Goal: Complete application form

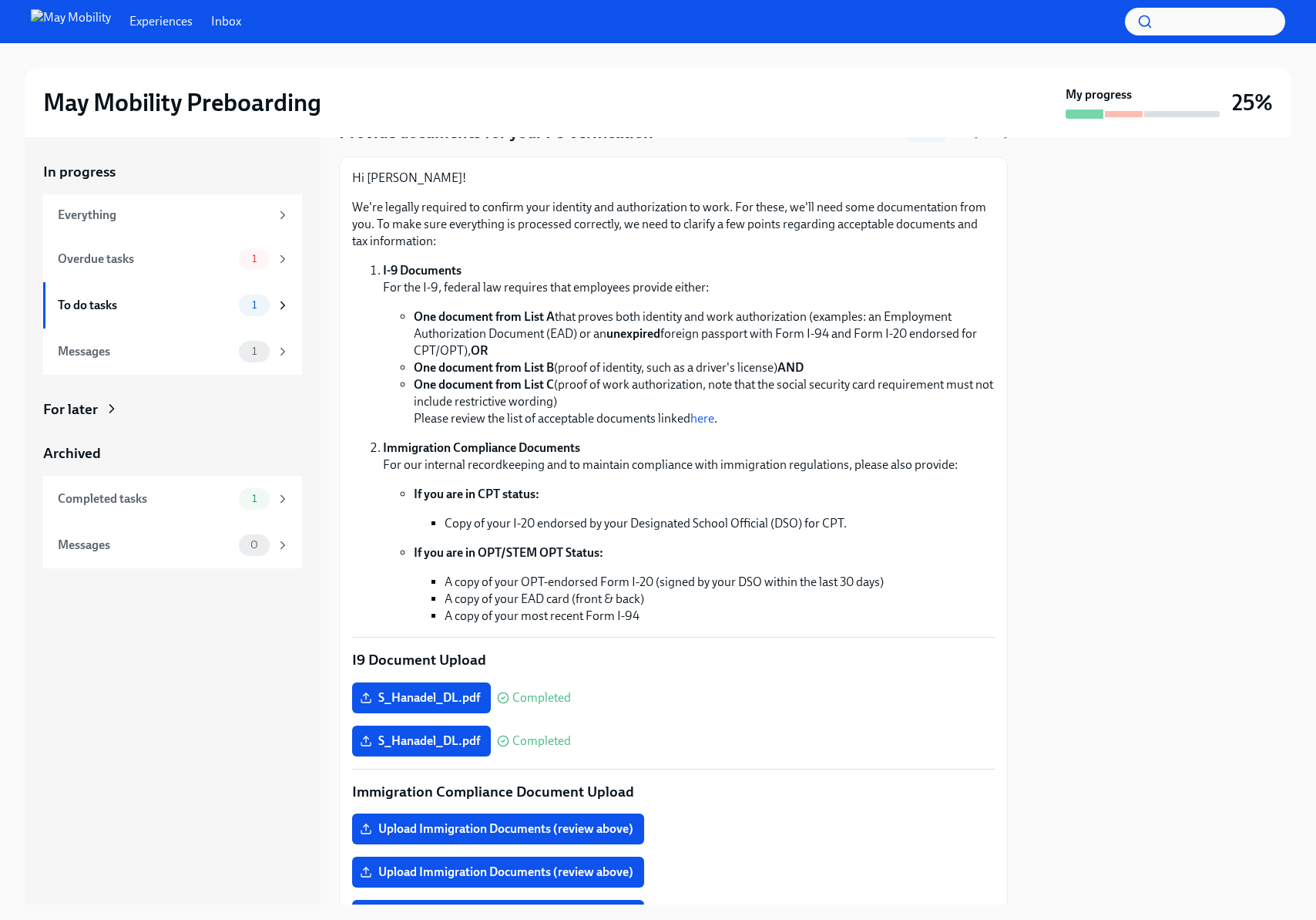
scroll to position [191, 0]
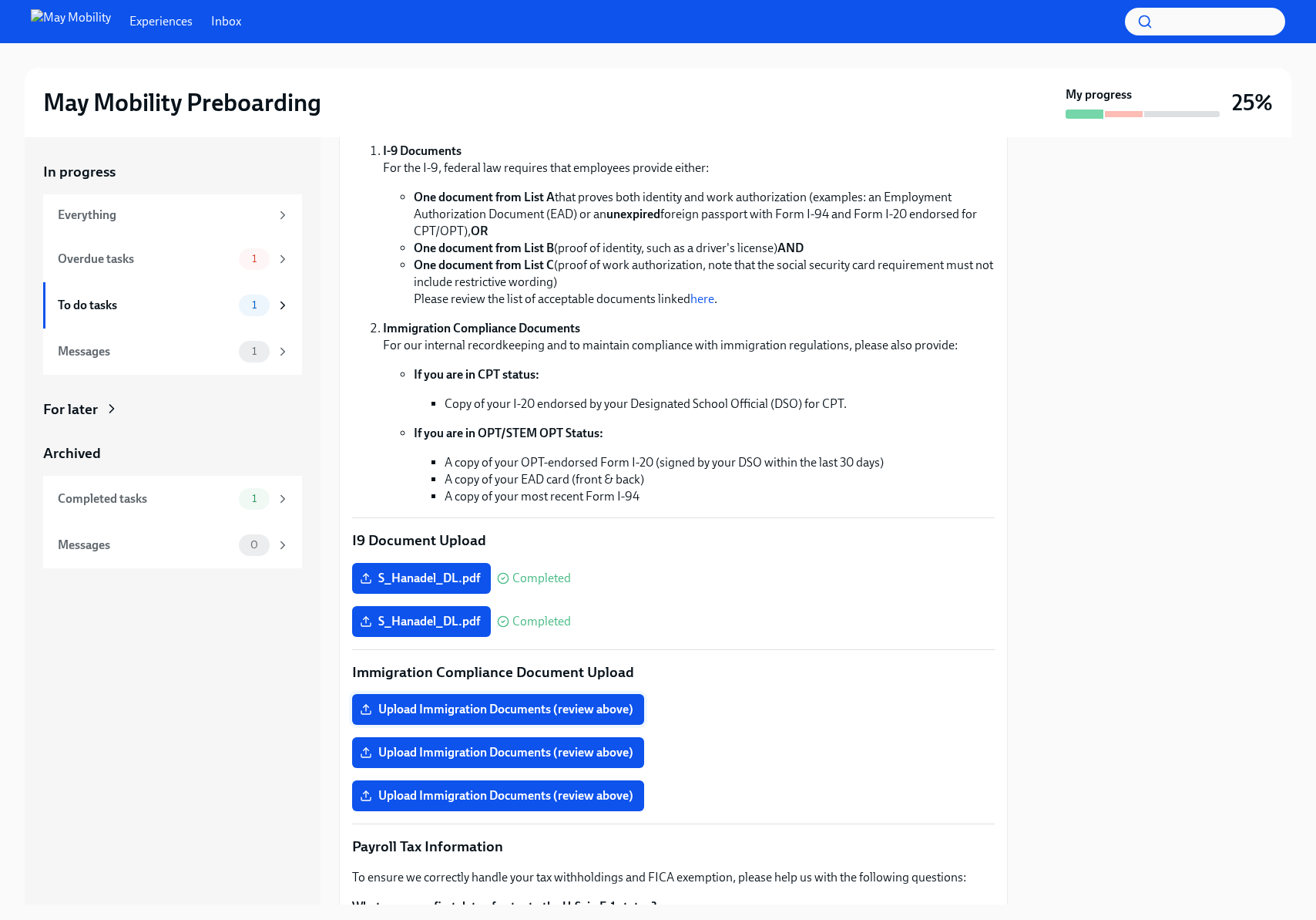
click at [616, 707] on span "Upload Immigration Documents (review above)" at bounding box center [498, 709] width 271 height 15
click at [0, 0] on input "Upload Immigration Documents (review above)" at bounding box center [0, 0] width 0 height 0
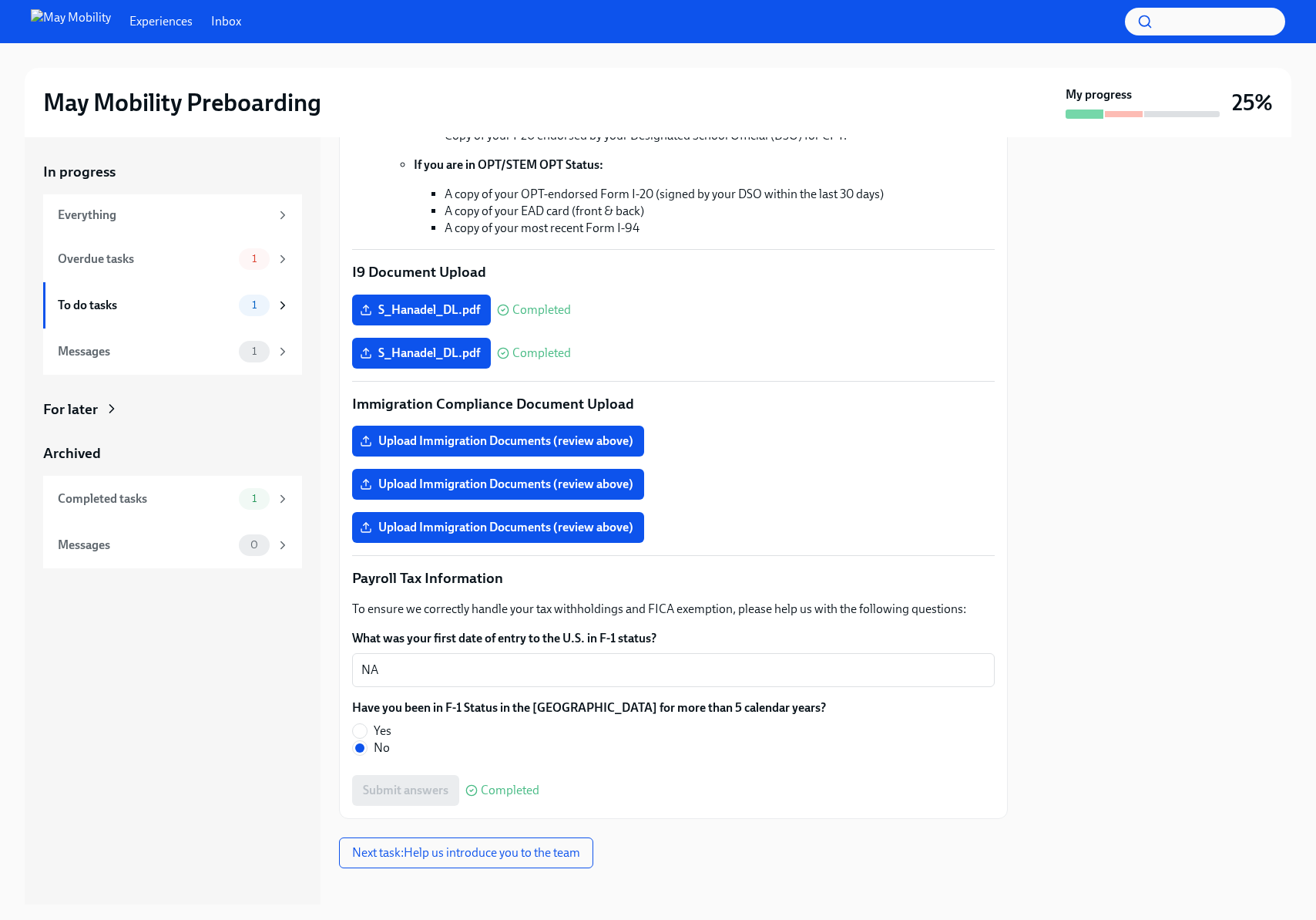
scroll to position [472, 0]
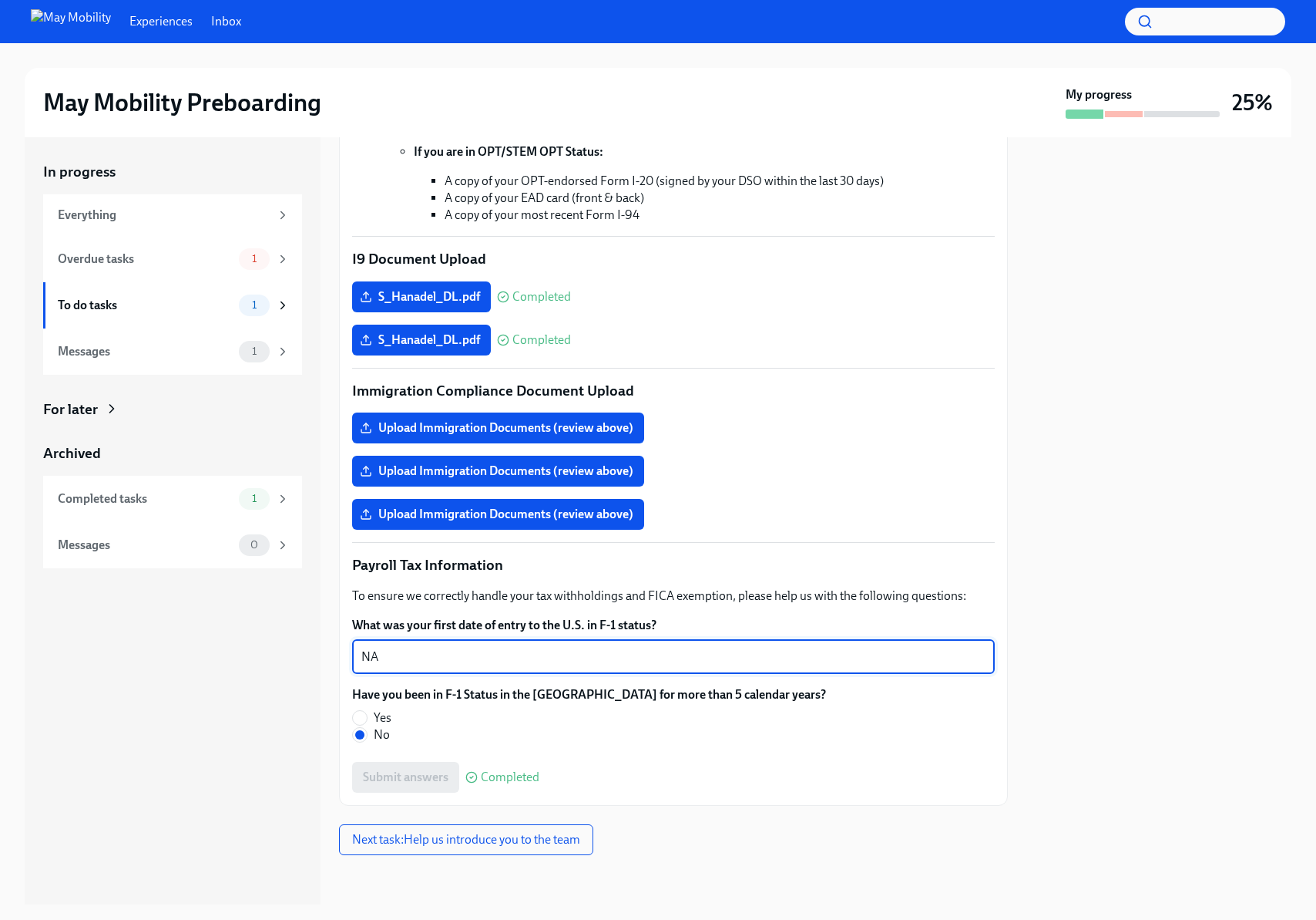
drag, startPoint x: 407, startPoint y: 660, endPoint x: 319, endPoint y: 658, distance: 88.0
click at [319, 658] on div "In progress Everything Overdue tasks 1 To do tasks 1 Messages 1 For later Archi…" at bounding box center [658, 520] width 1267 height 767
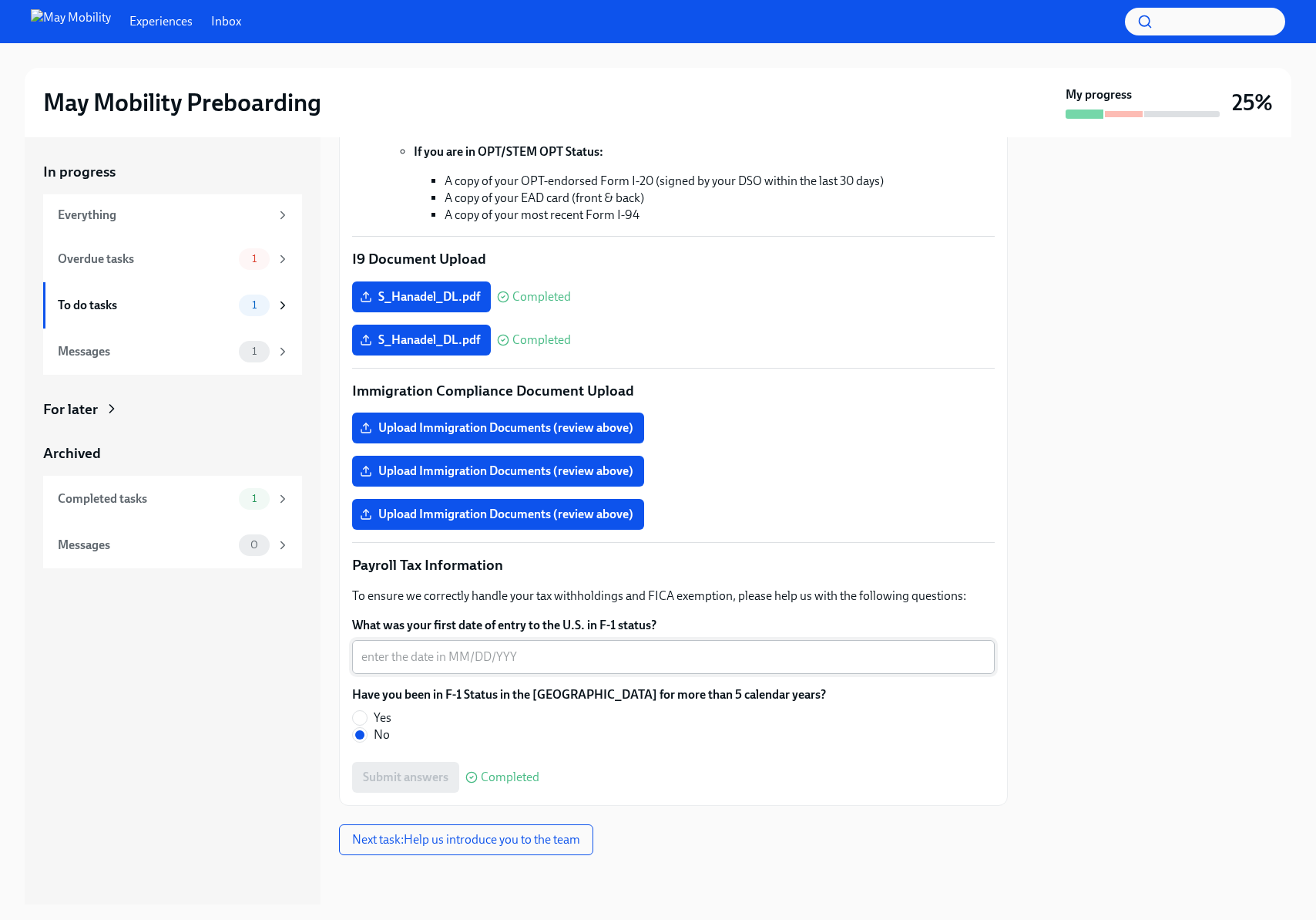
click at [438, 644] on div "x ​" at bounding box center [673, 656] width 642 height 34
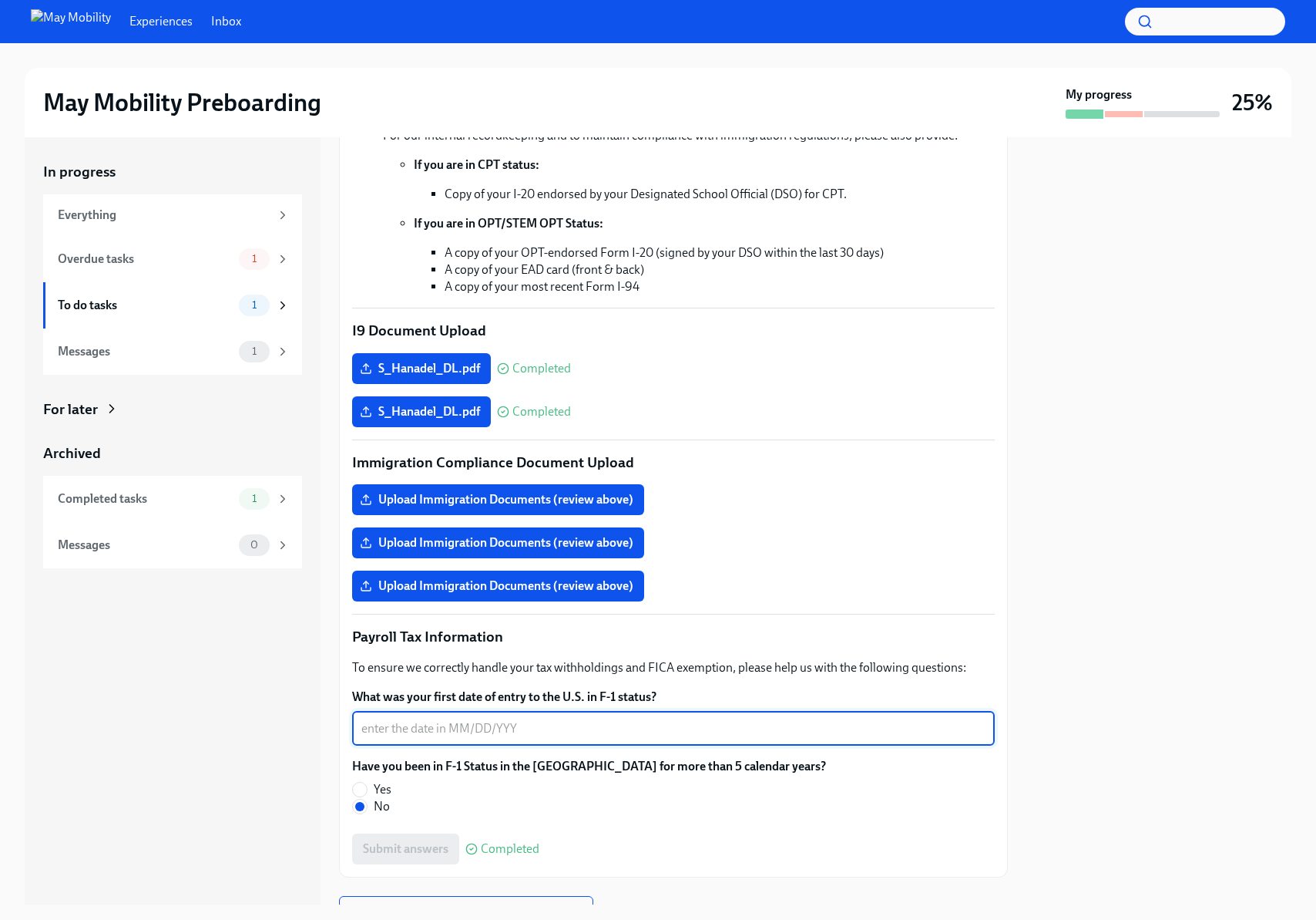
scroll to position [404, 0]
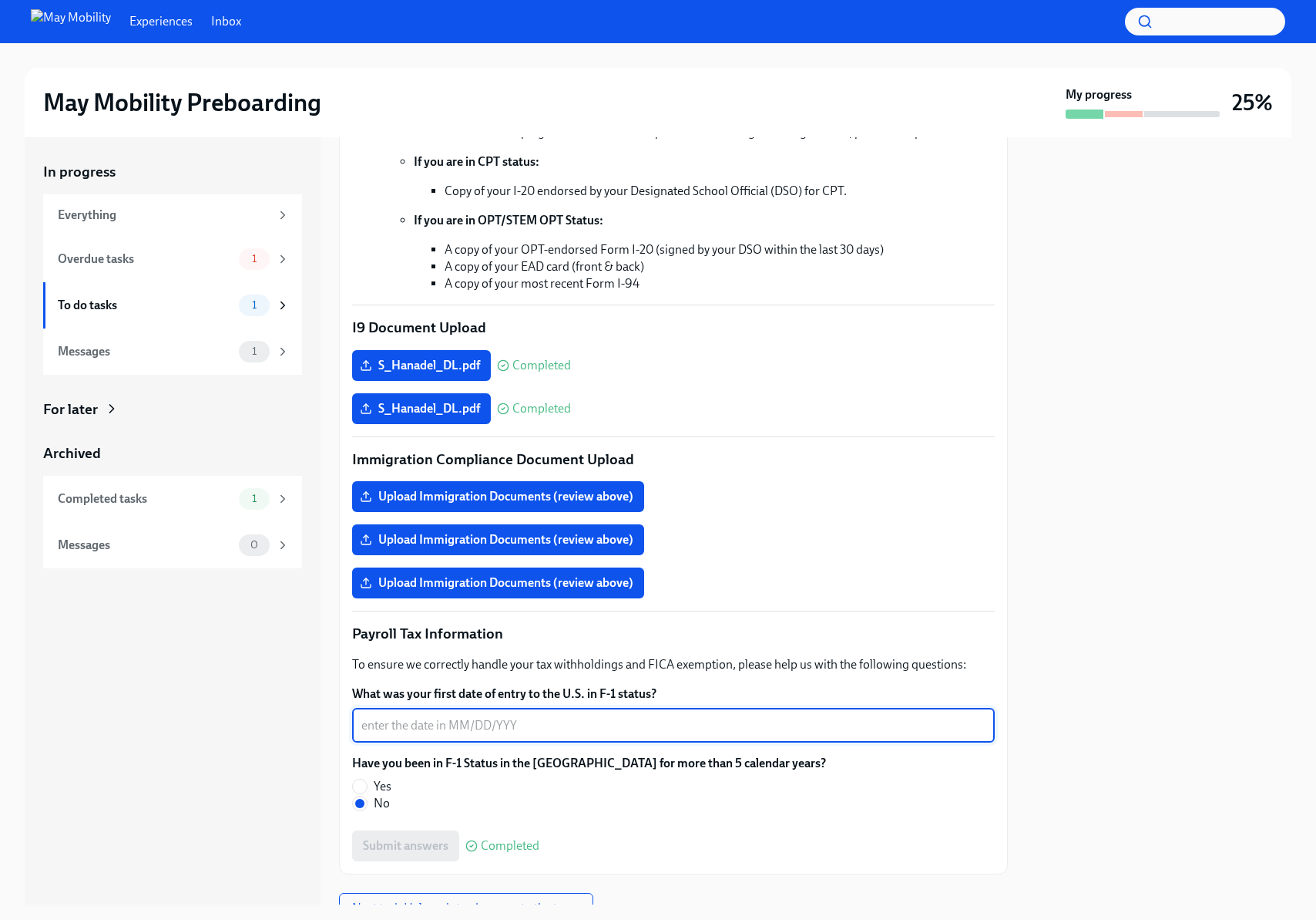
click at [493, 727] on textarea "What was your first date of entry to the U.S. in F-1 status?" at bounding box center [674, 725] width 624 height 18
click at [361, 785] on input "Yes" at bounding box center [359, 786] width 14 height 14
radio input "true"
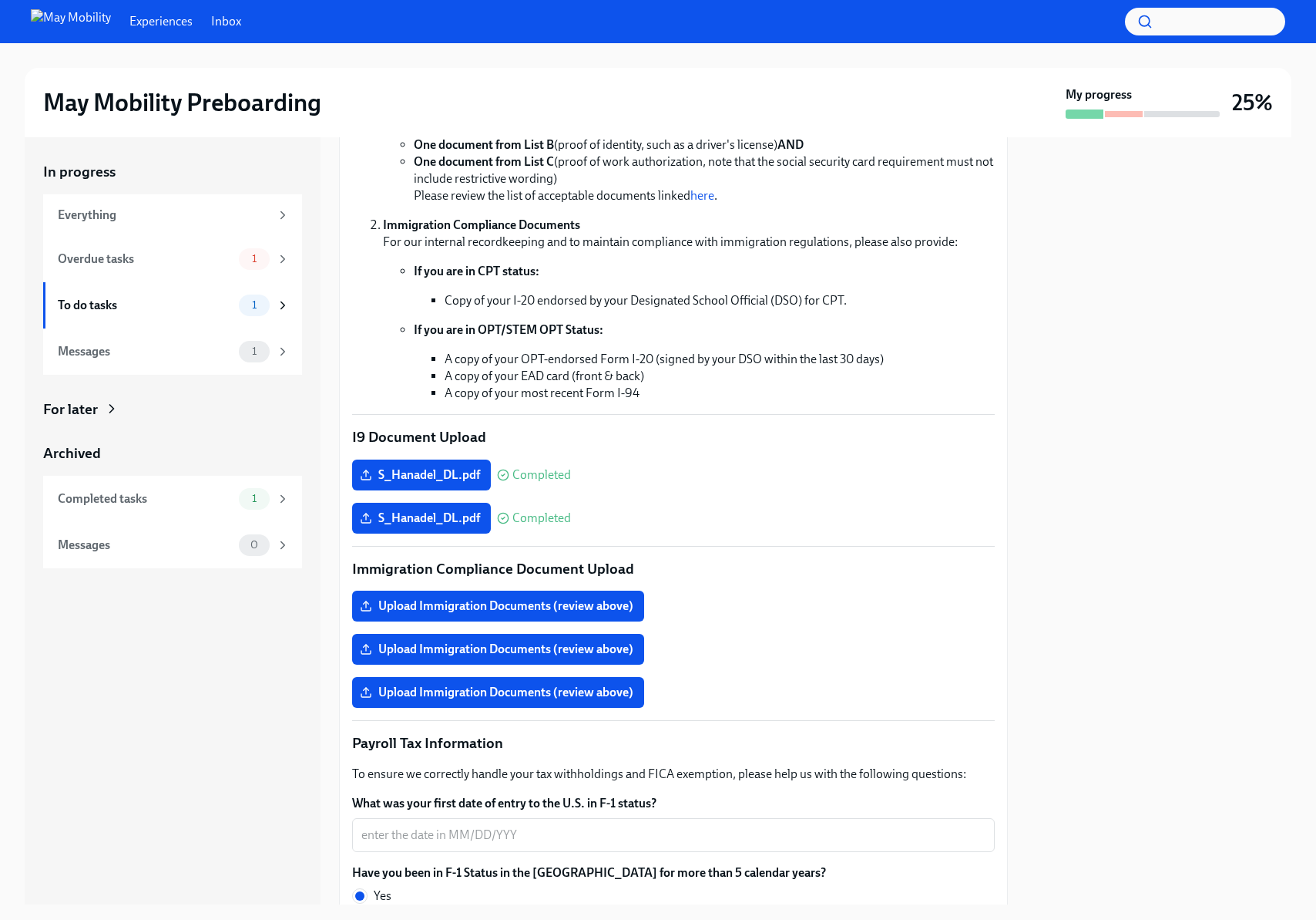
scroll to position [281, 0]
